Goal: Task Accomplishment & Management: Manage account settings

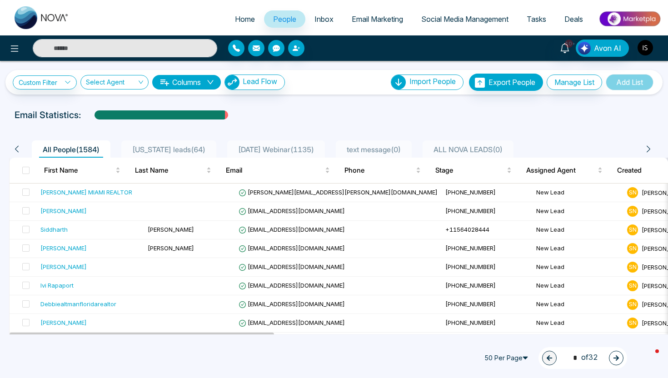
click at [647, 49] on img "button" at bounding box center [645, 47] width 15 height 15
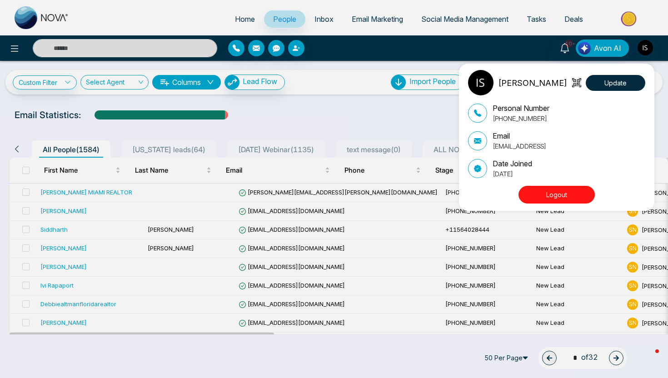
click at [573, 192] on button "Logout" at bounding box center [556, 195] width 76 height 18
